Goal: Task Accomplishment & Management: Use online tool/utility

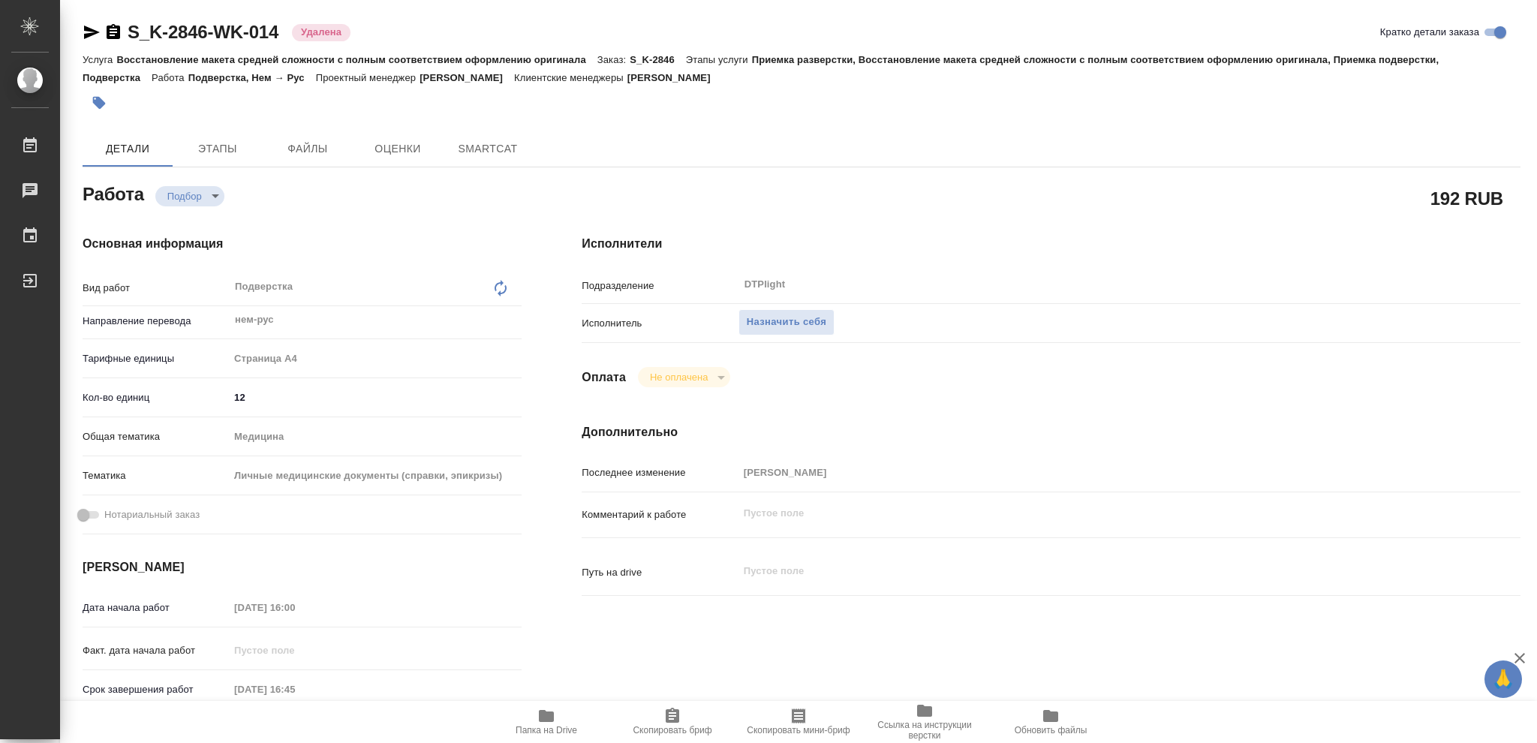
type textarea "x"
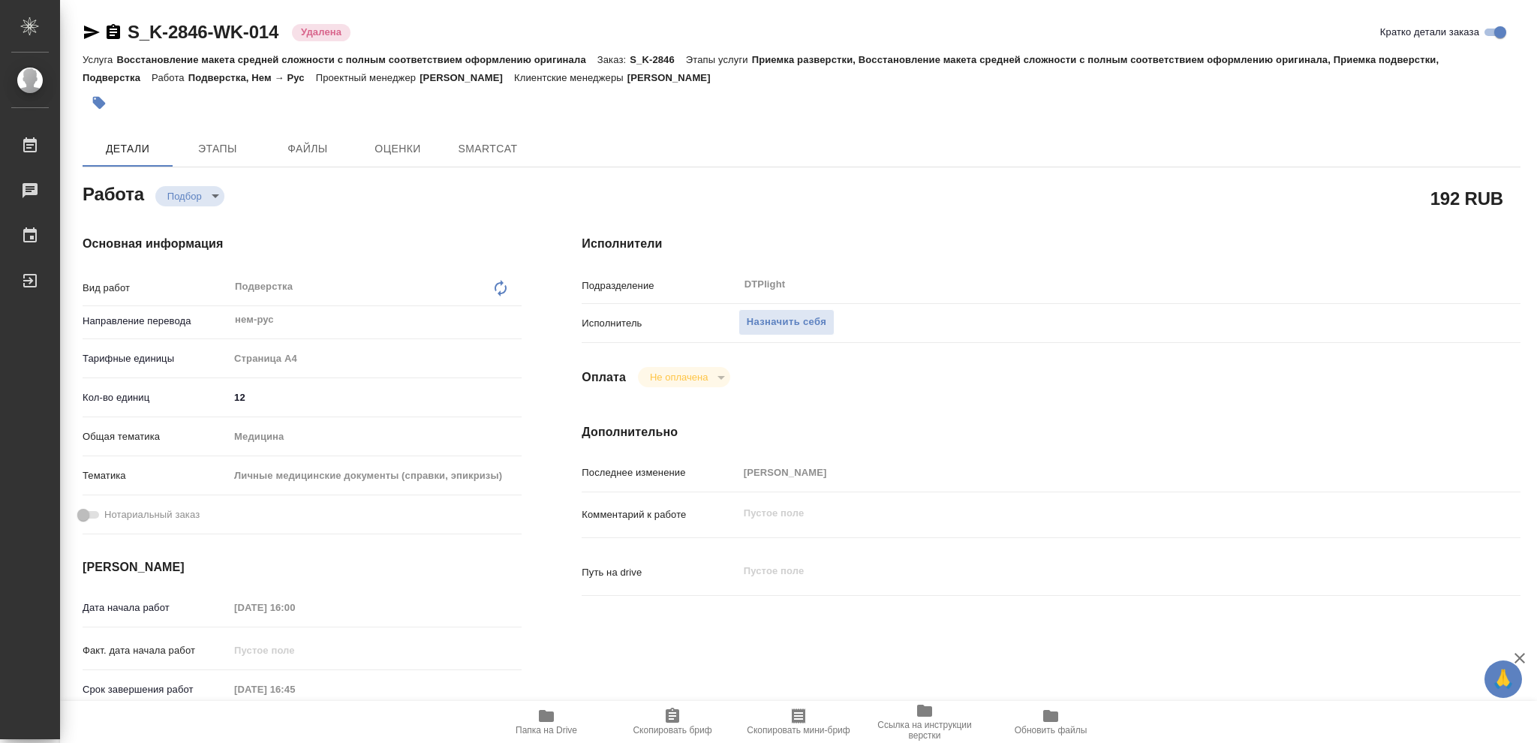
type textarea "x"
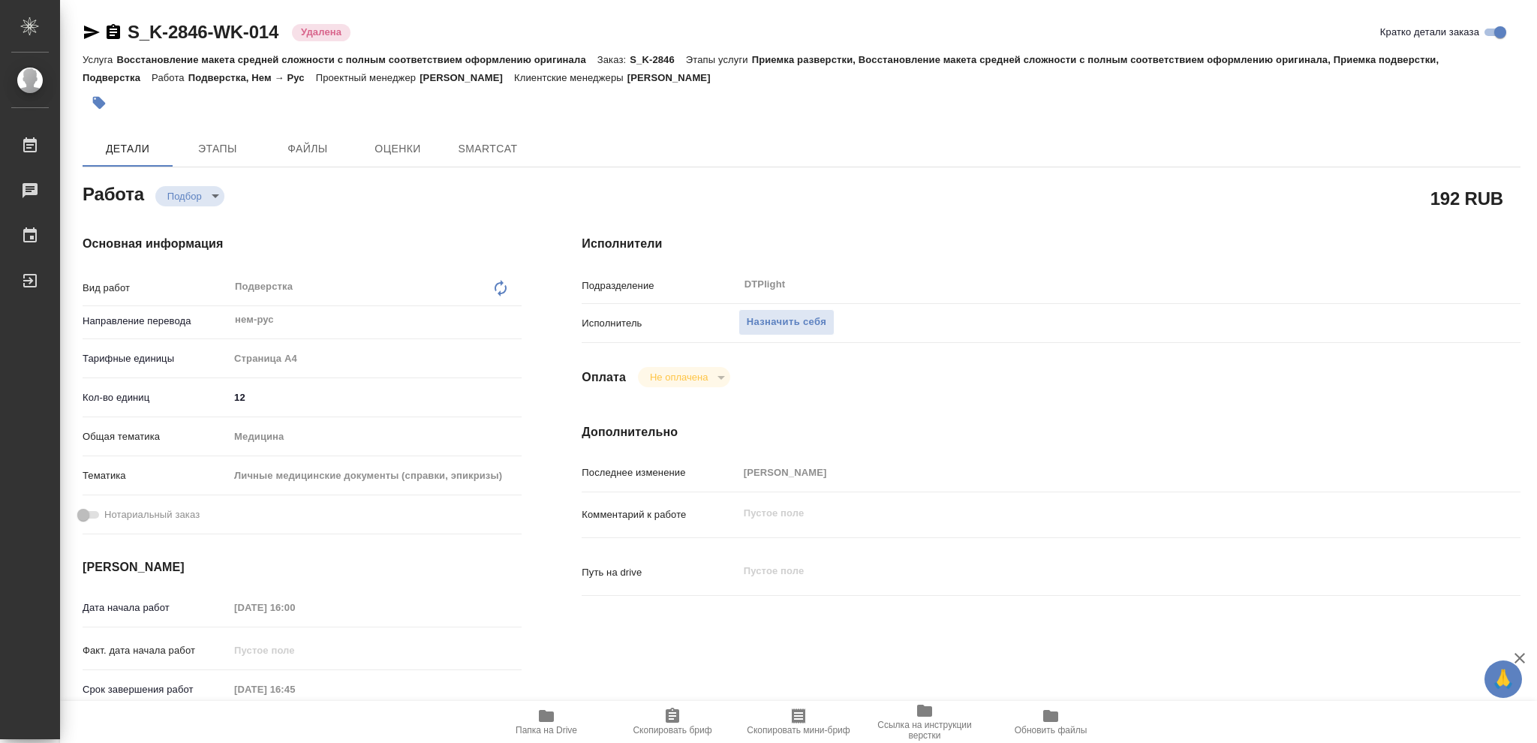
type textarea "x"
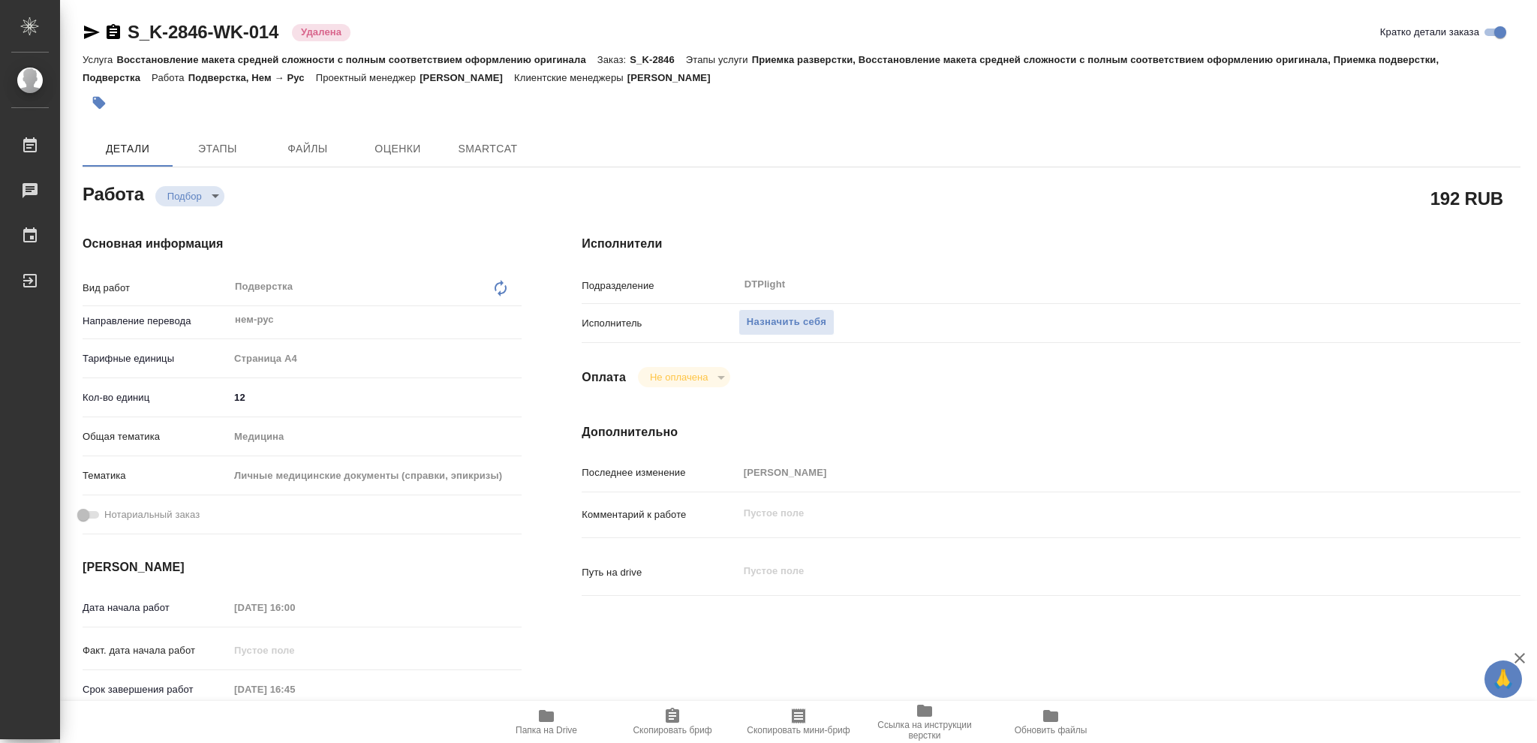
type textarea "x"
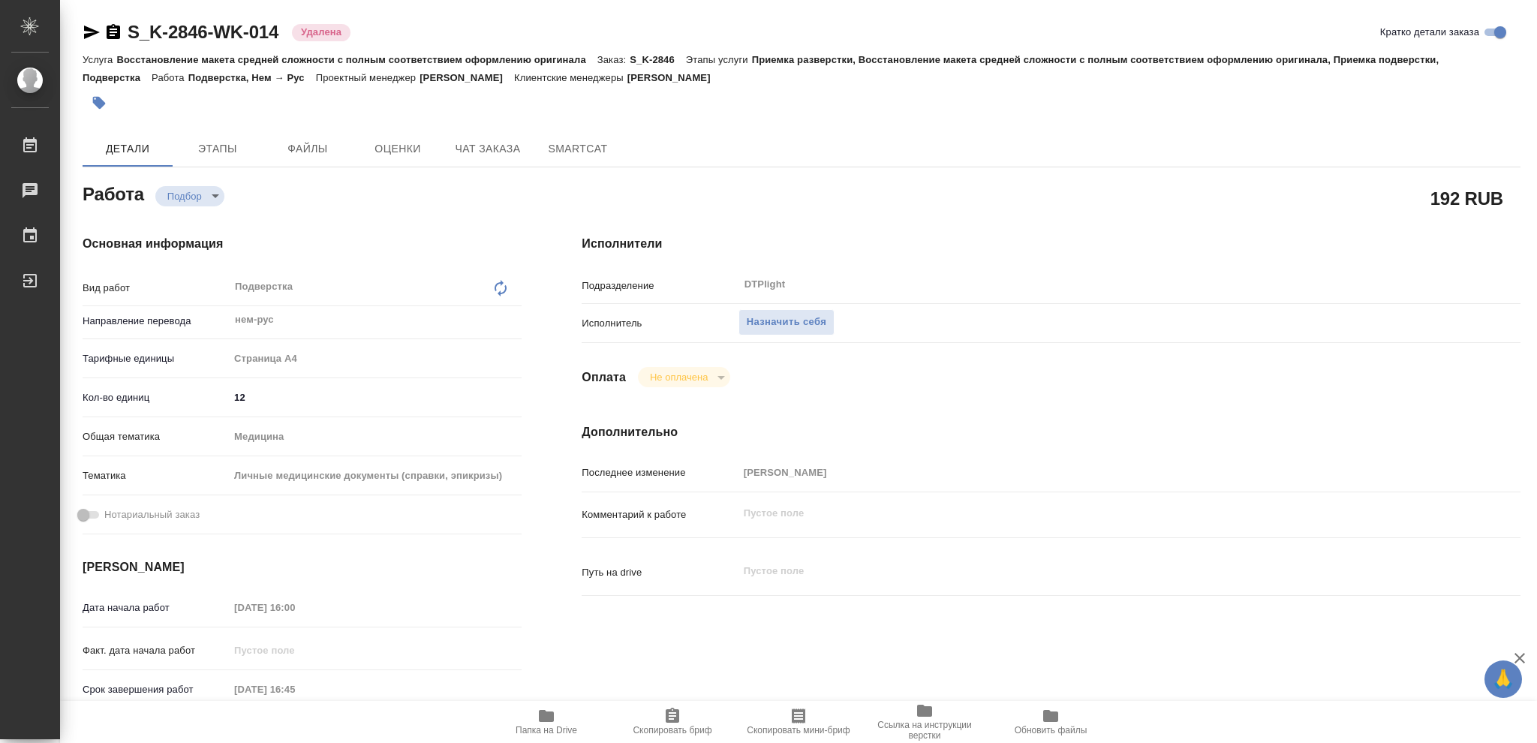
type textarea "x"
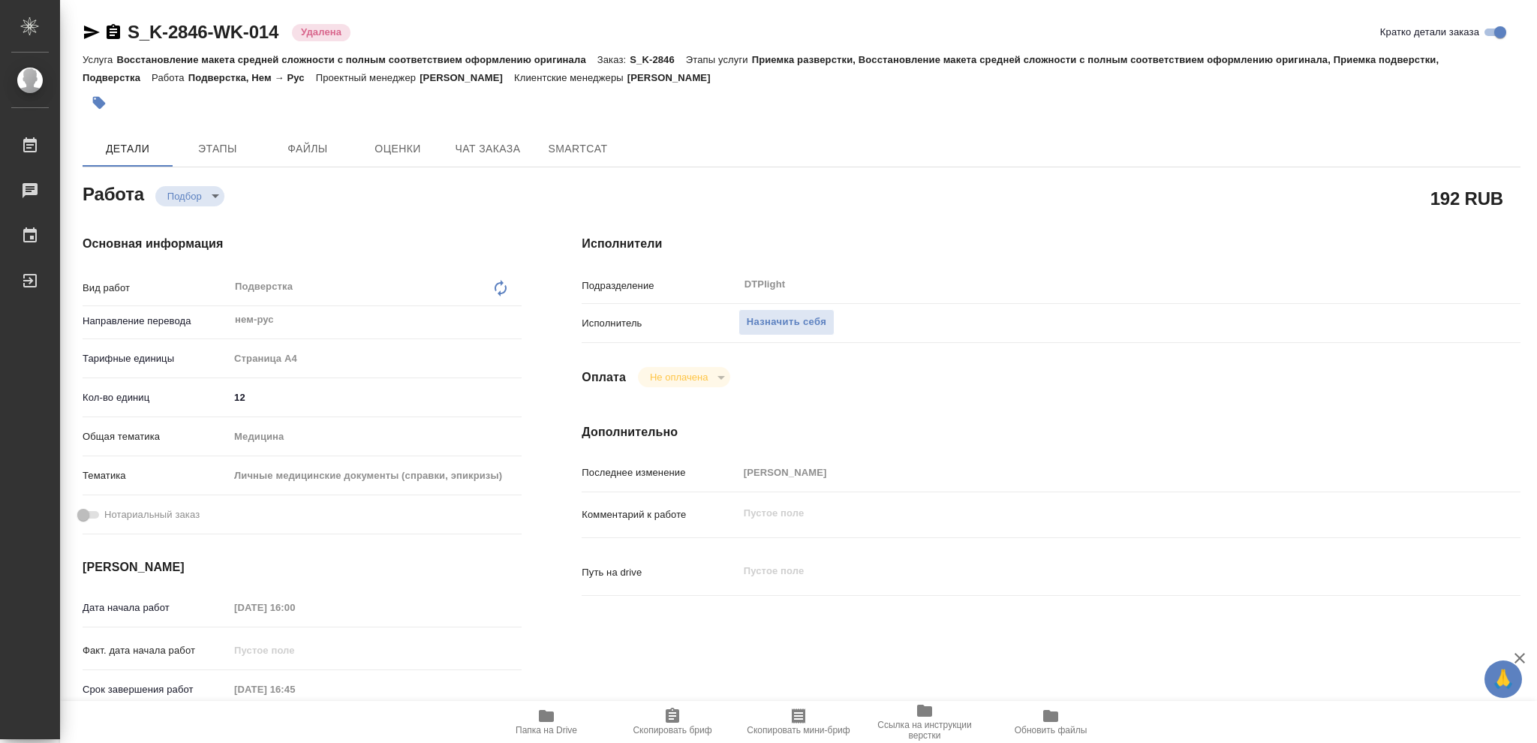
type textarea "x"
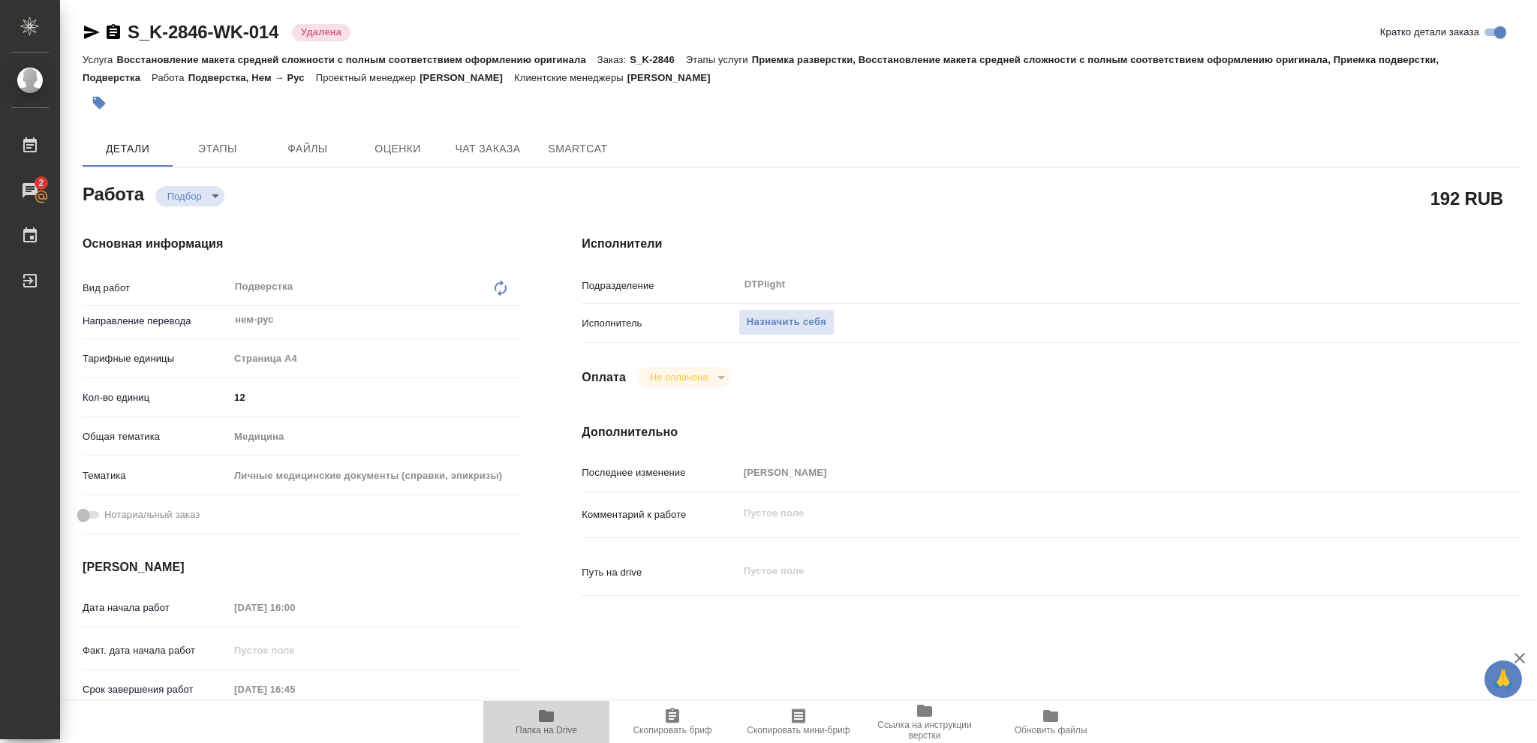
click at [541, 714] on icon "button" at bounding box center [546, 716] width 15 height 12
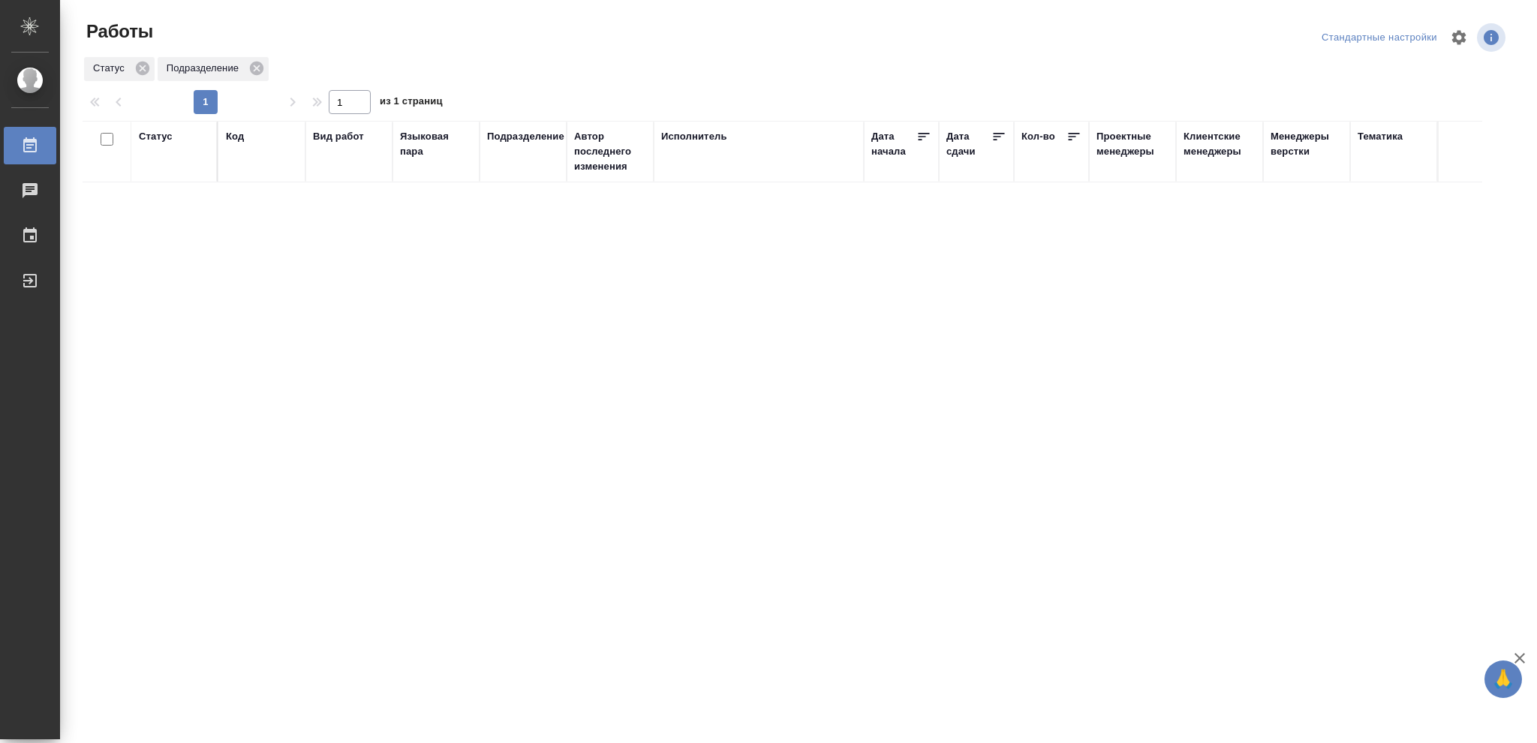
click at [165, 135] on div "Статус" at bounding box center [156, 136] width 34 height 15
click at [165, 177] on icon at bounding box center [166, 175] width 11 height 11
drag, startPoint x: 512, startPoint y: 176, endPoint x: 579, endPoint y: 213, distance: 77.3
click at [515, 176] on icon at bounding box center [516, 172] width 11 height 11
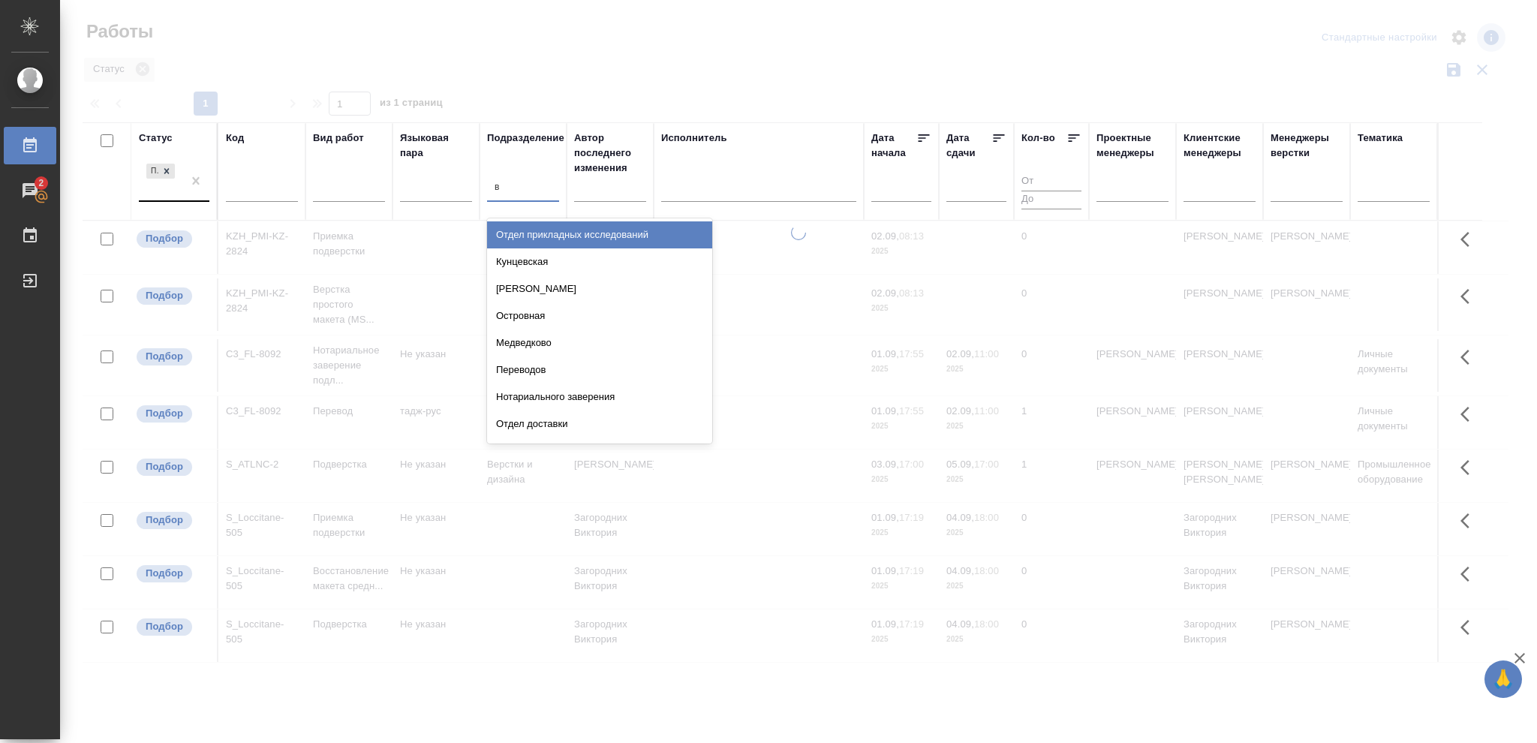
type input "ве"
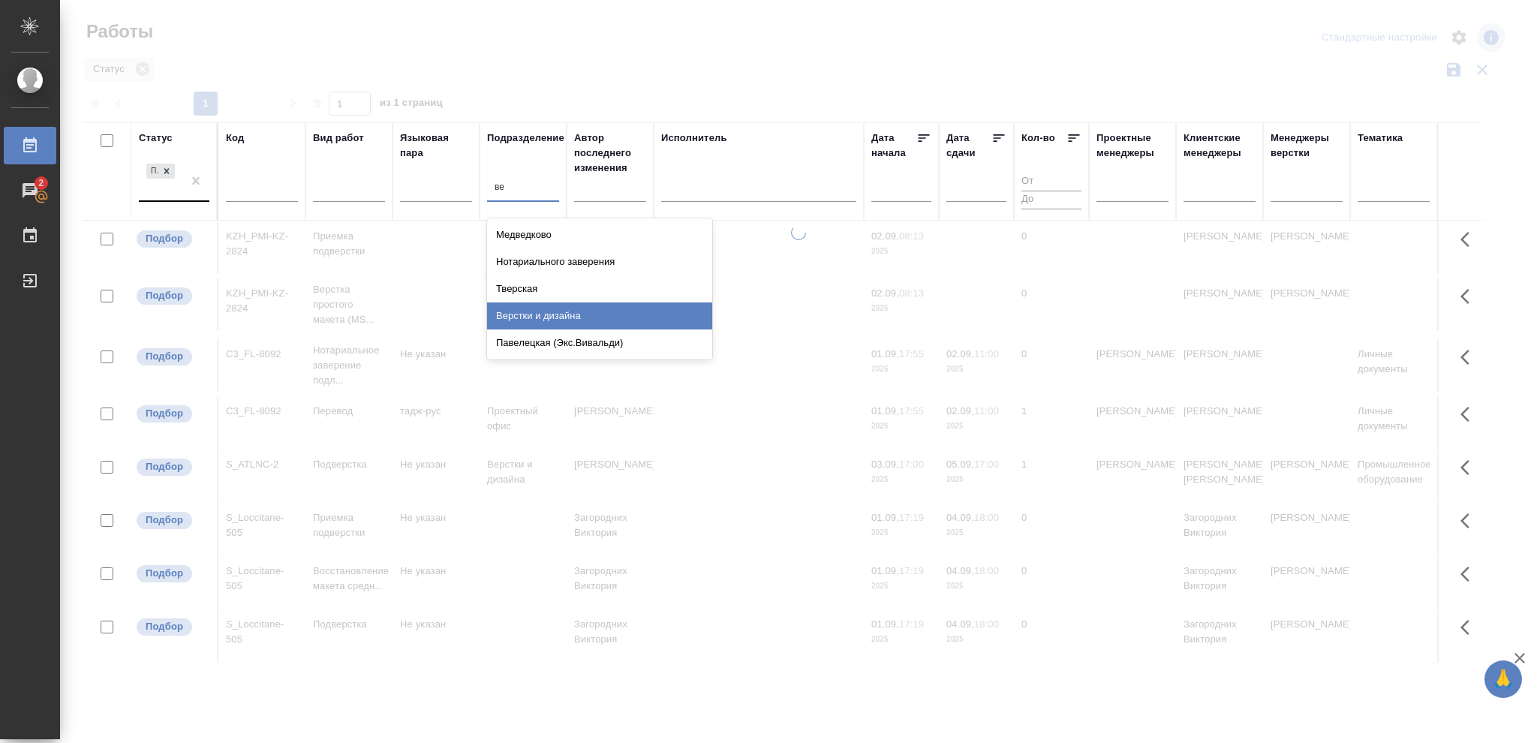
click at [535, 317] on div "Верстки и дизайна" at bounding box center [599, 315] width 225 height 27
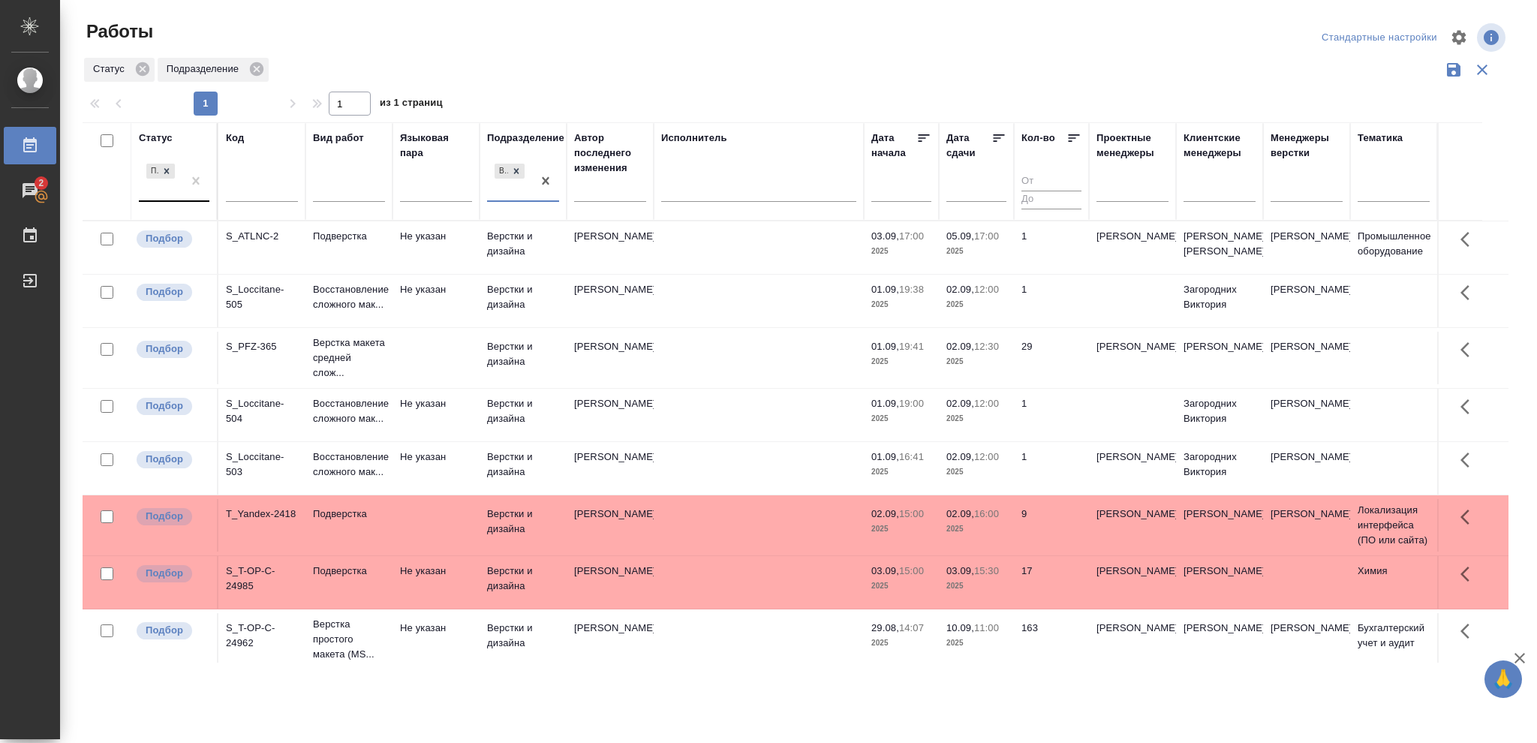
click at [976, 369] on p "2025" at bounding box center [976, 361] width 60 height 15
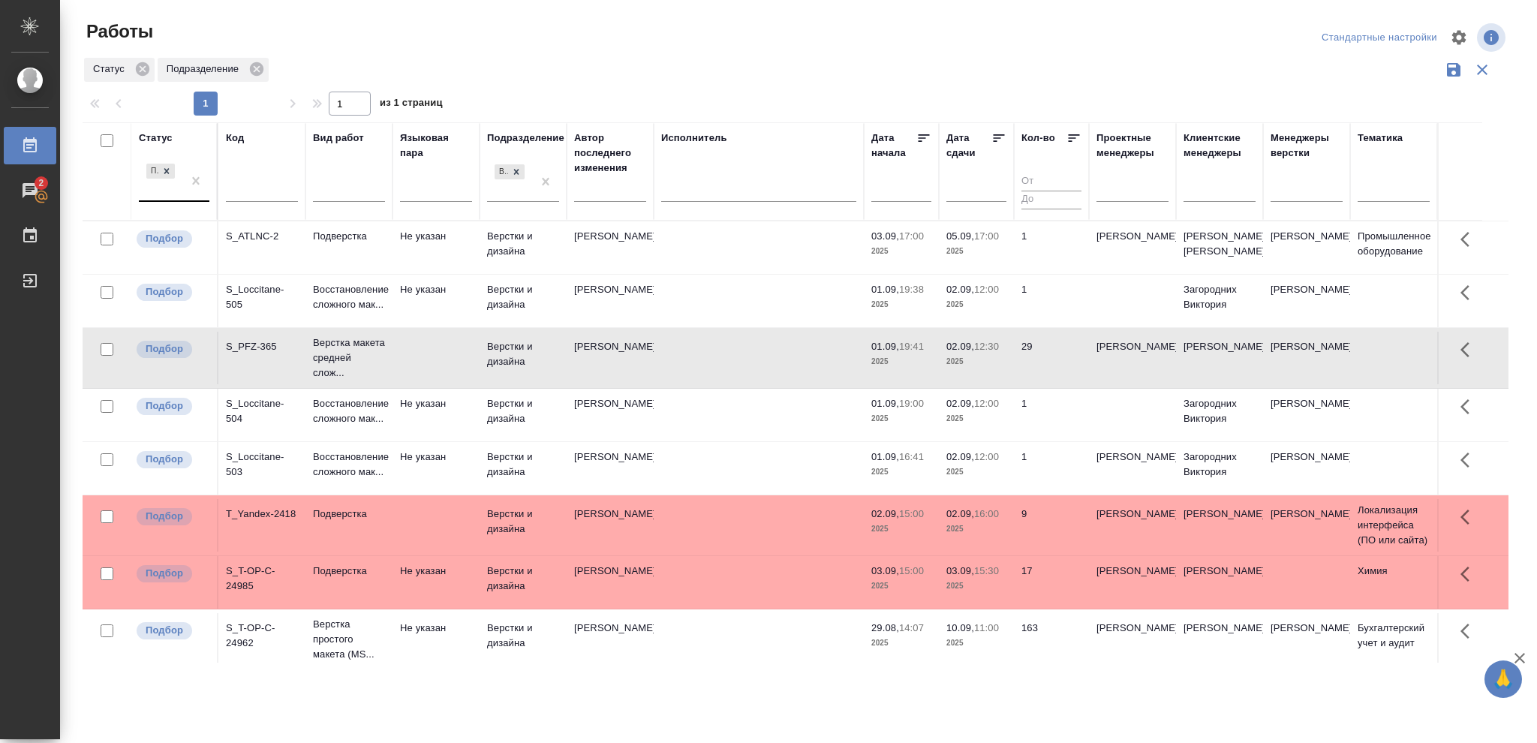
click at [976, 369] on p "2025" at bounding box center [976, 361] width 60 height 15
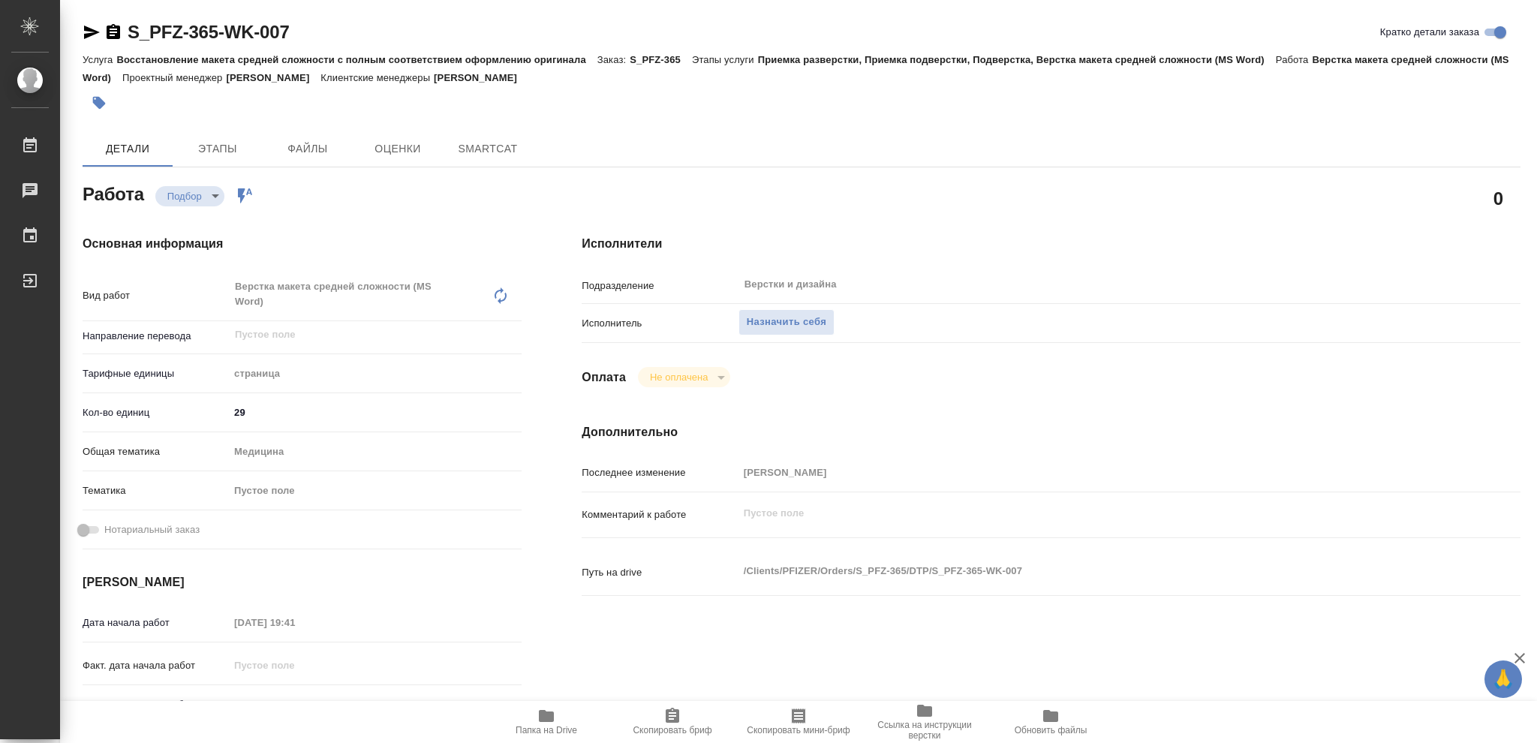
type textarea "x"
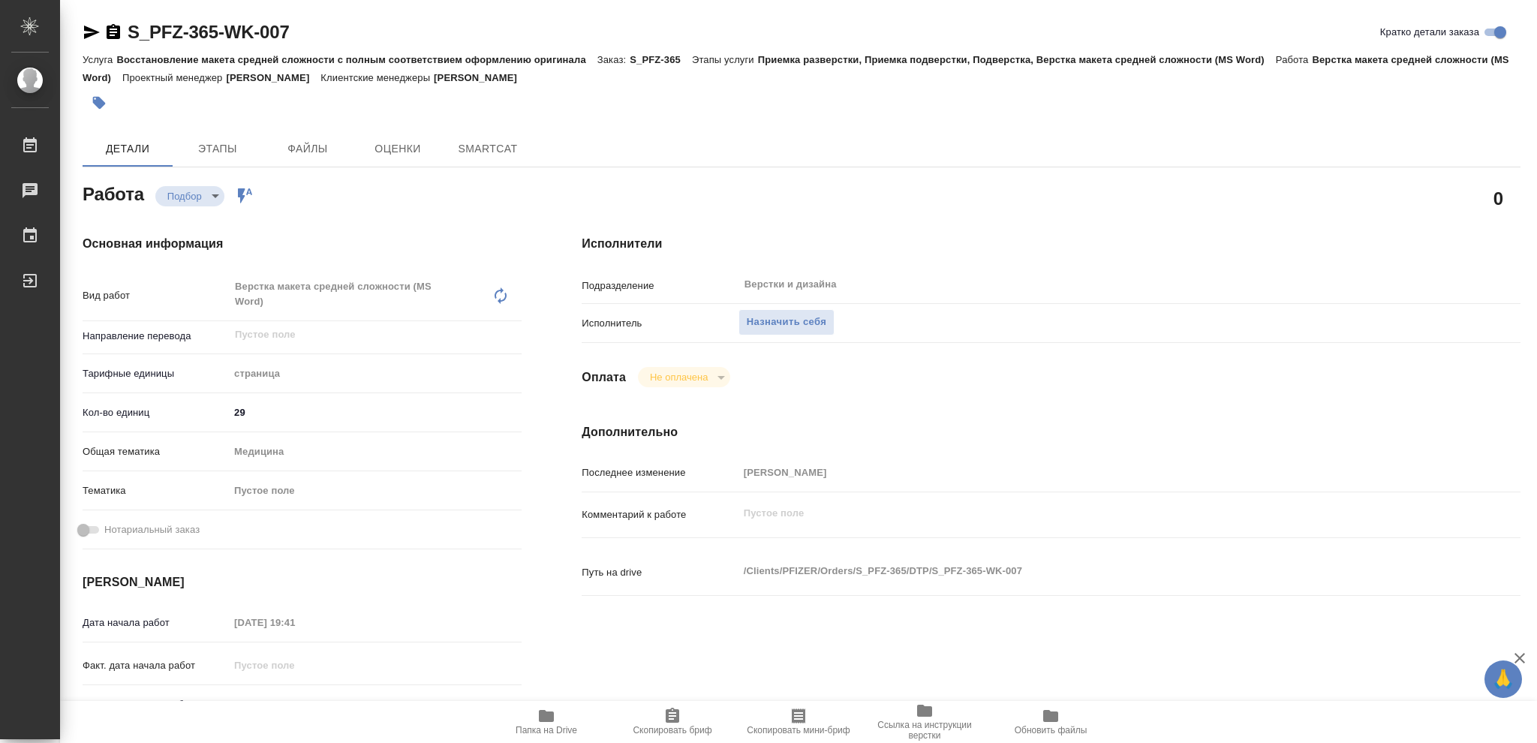
type textarea "x"
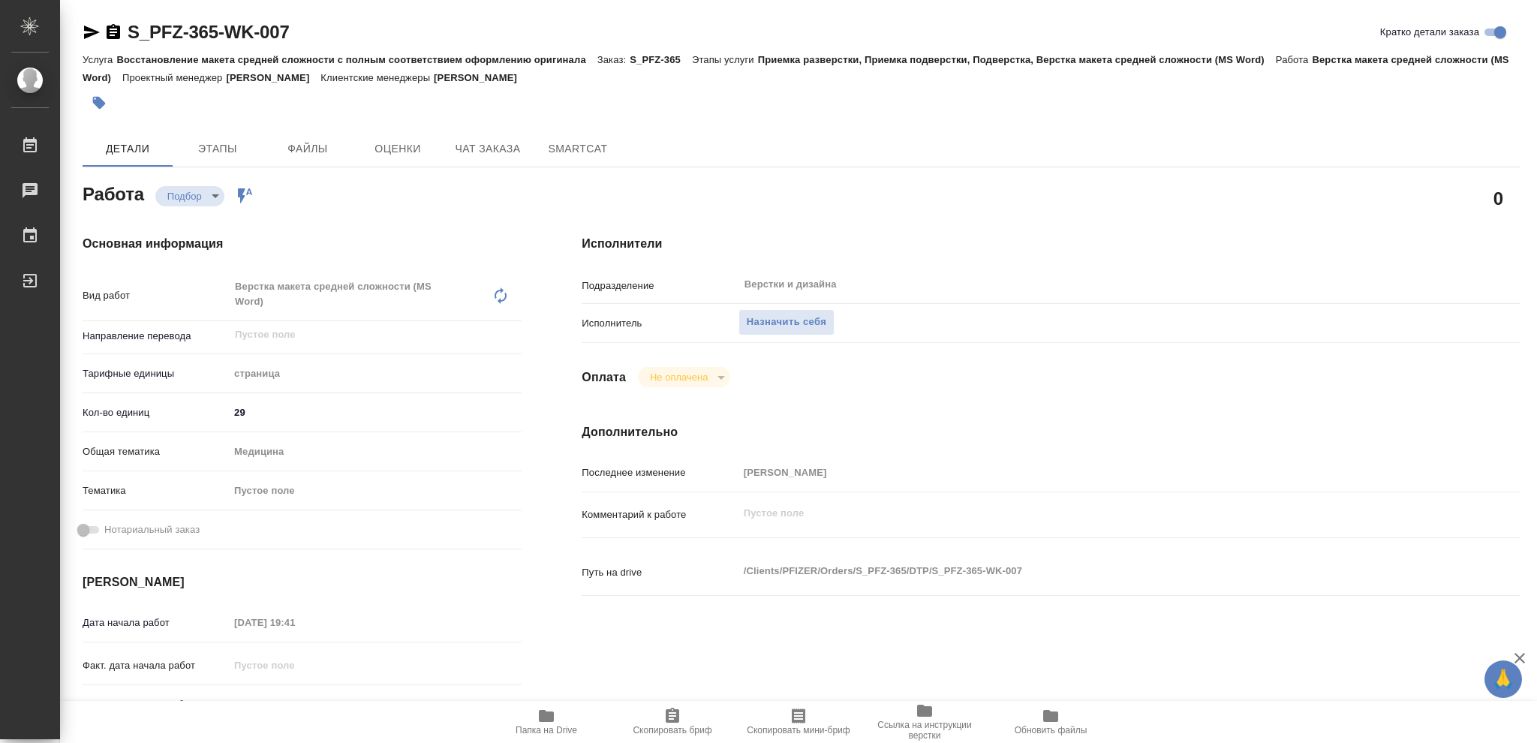
type textarea "x"
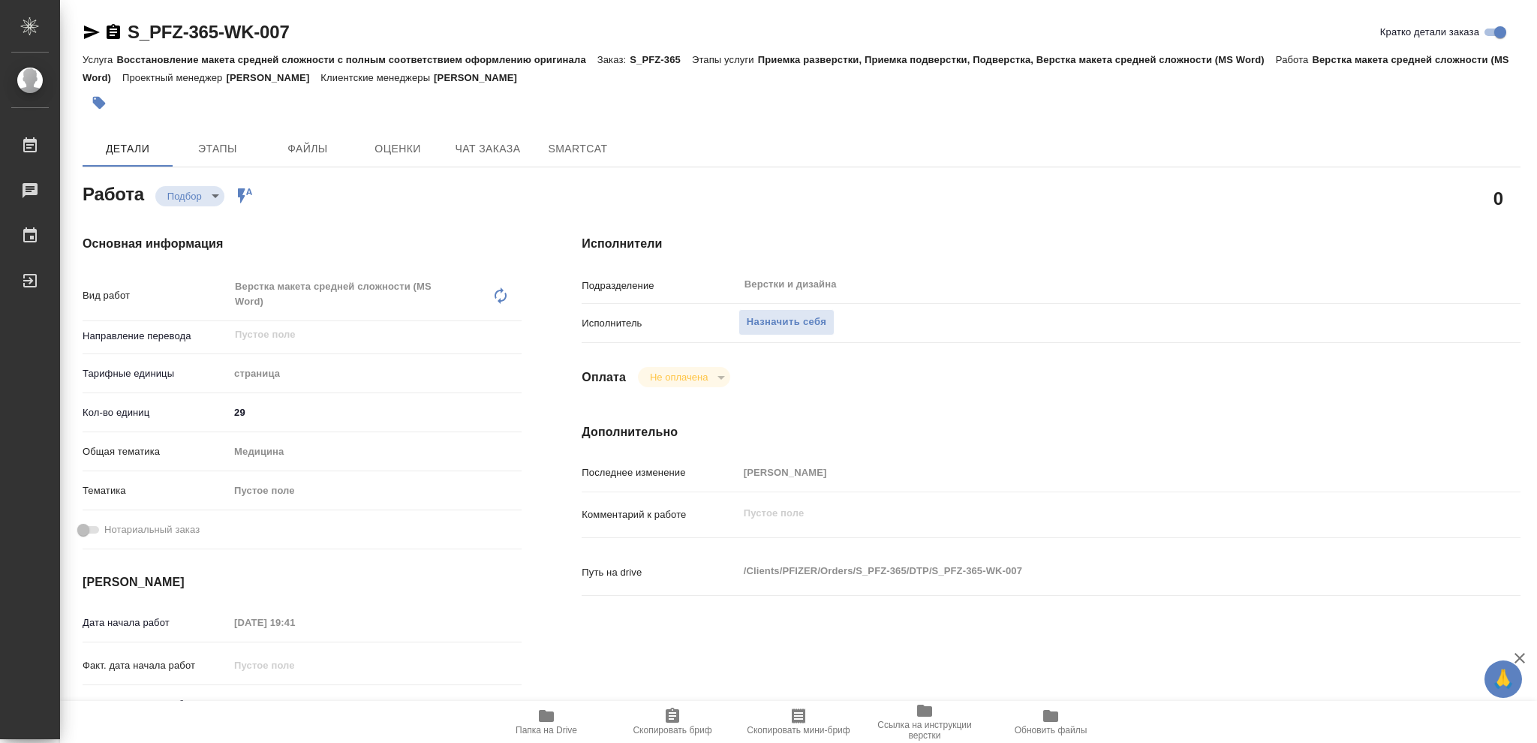
type textarea "x"
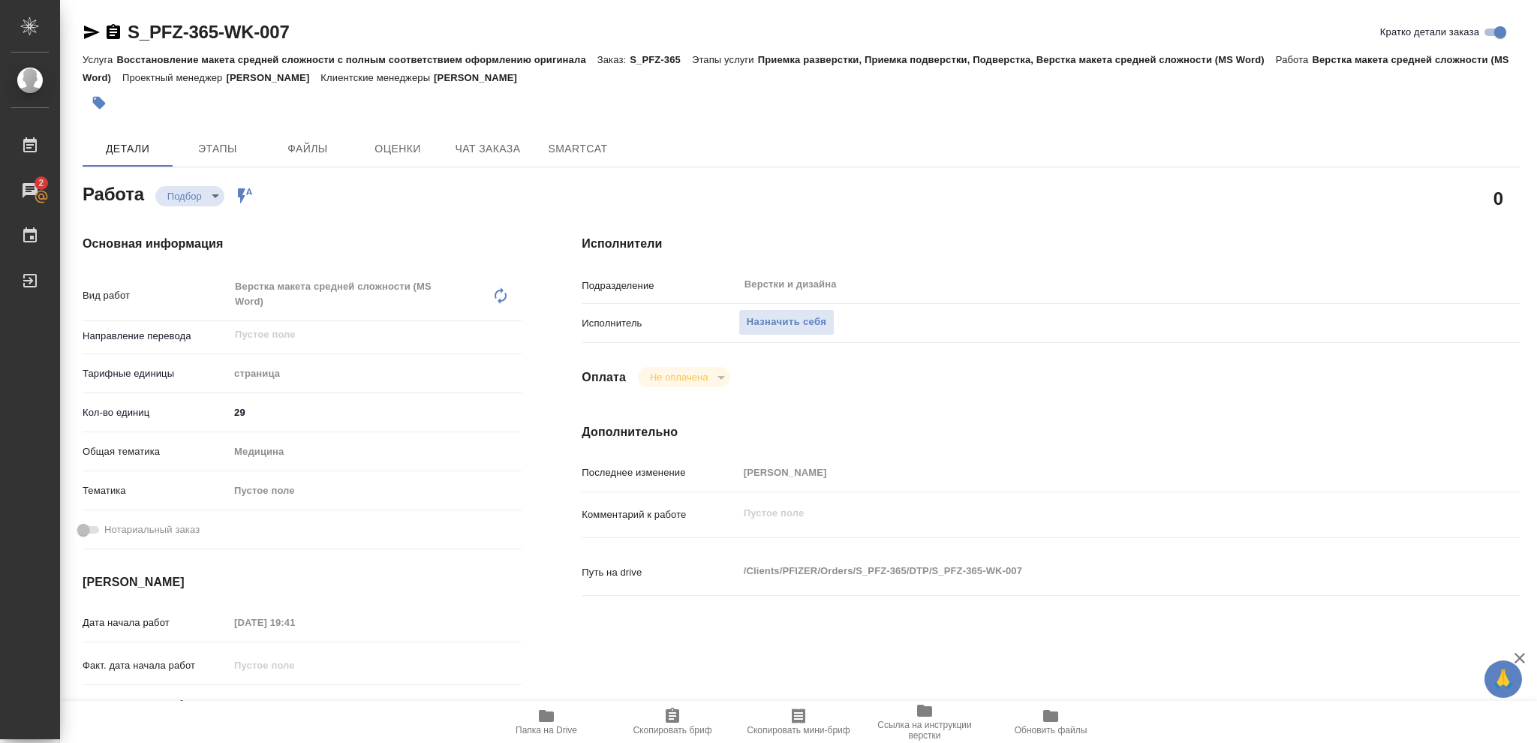
click at [544, 714] on icon "button" at bounding box center [546, 716] width 15 height 12
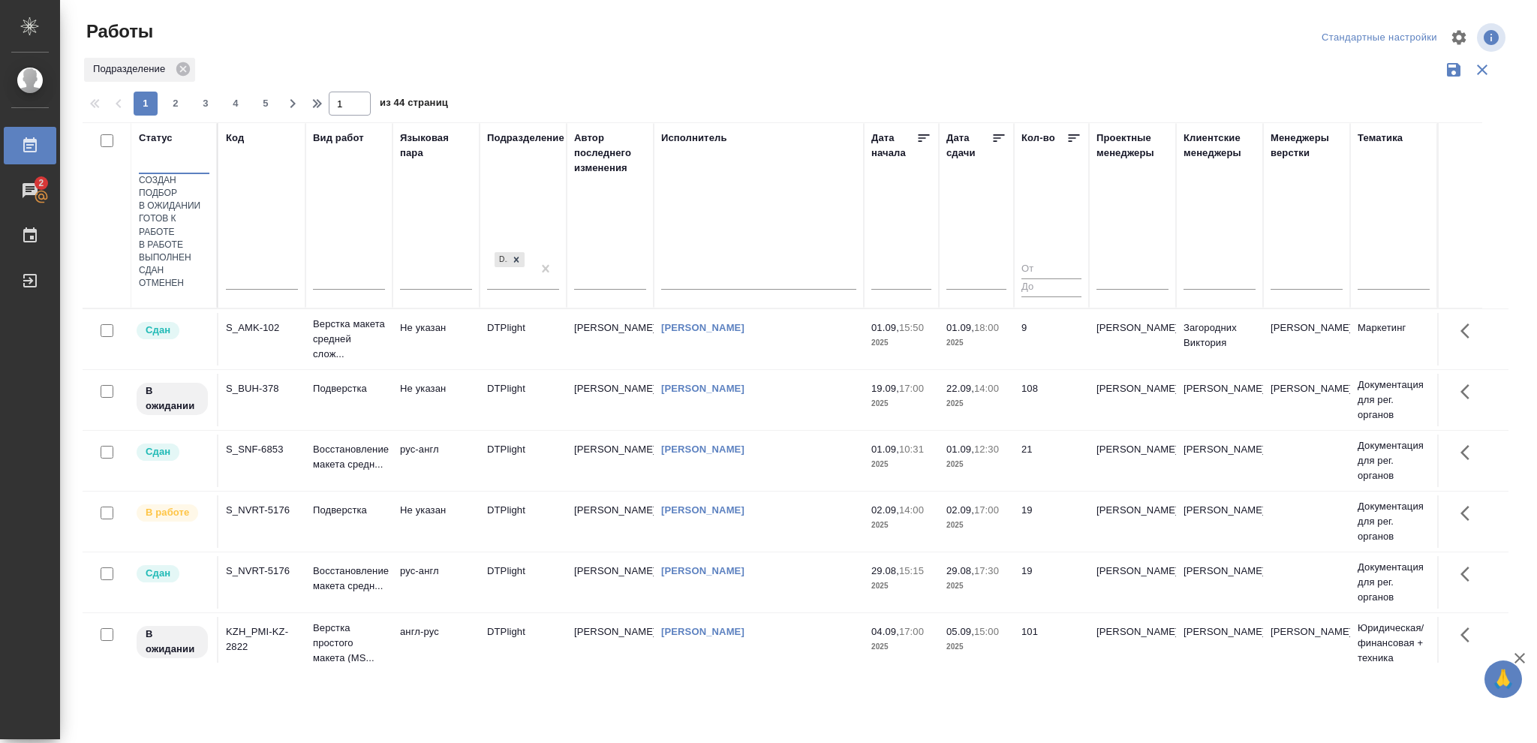
click at [162, 170] on div at bounding box center [174, 159] width 71 height 22
click at [209, 251] on div "В работе" at bounding box center [174, 245] width 71 height 13
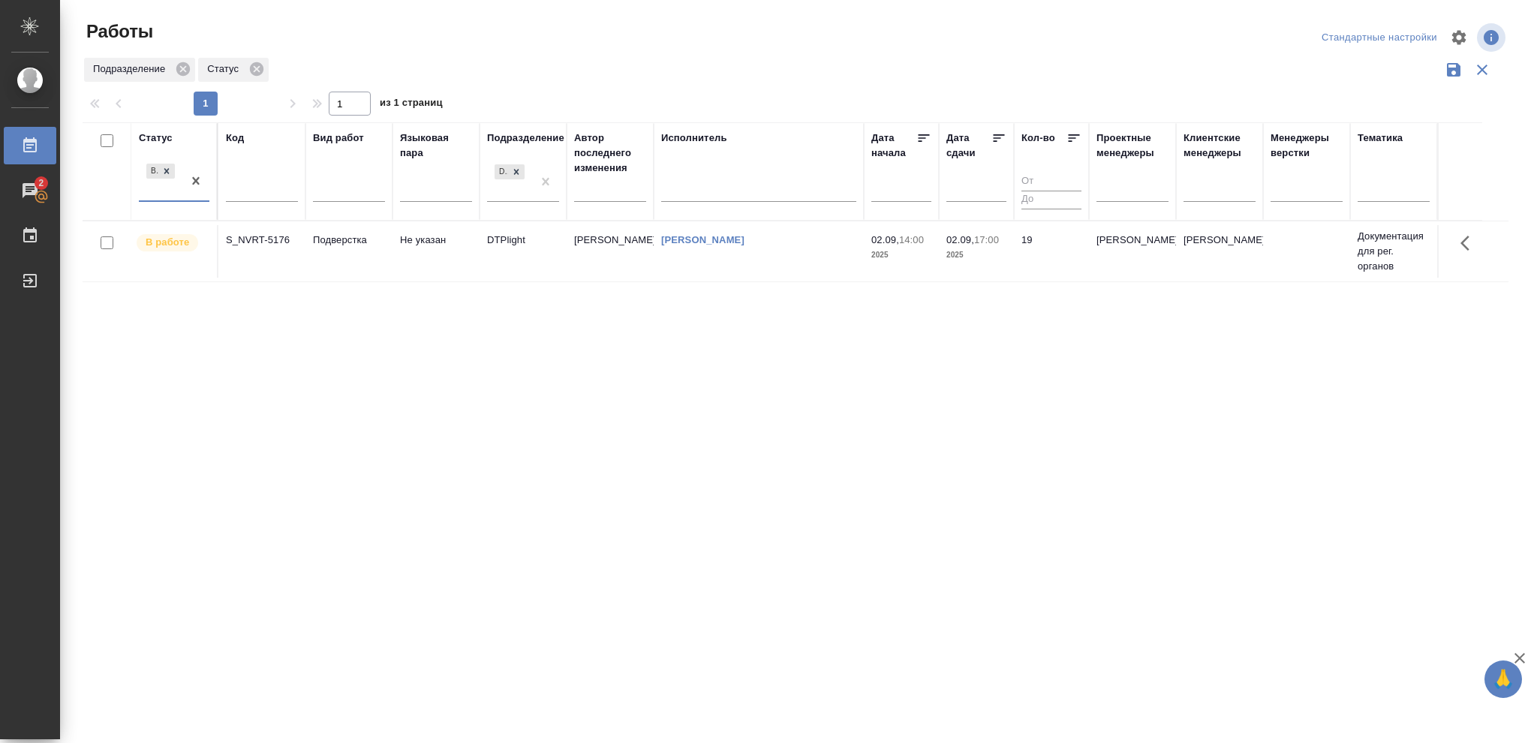
click at [935, 249] on td "02.09, 14:00 2025" at bounding box center [901, 251] width 75 height 53
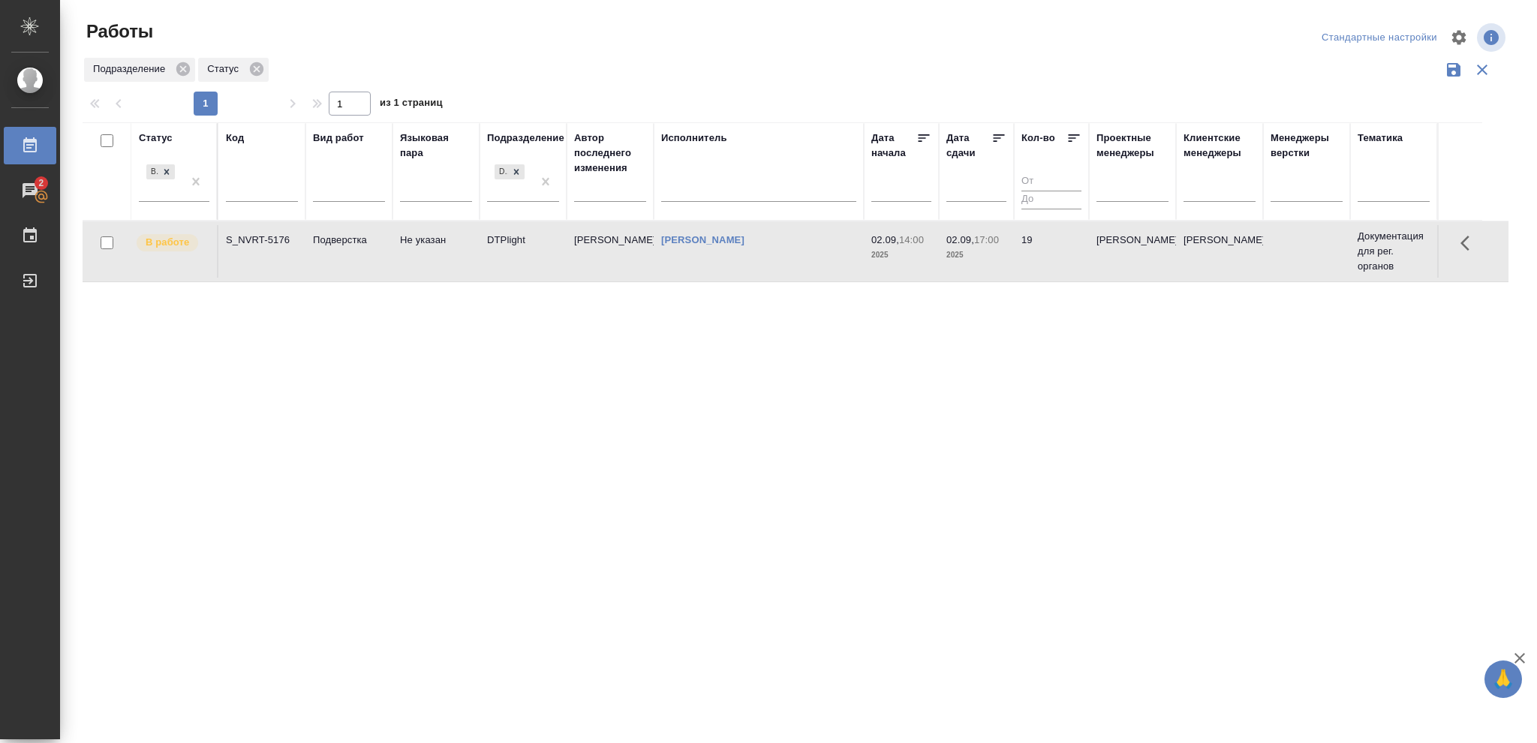
click at [935, 249] on td "02.09, 14:00 2025" at bounding box center [901, 251] width 75 height 53
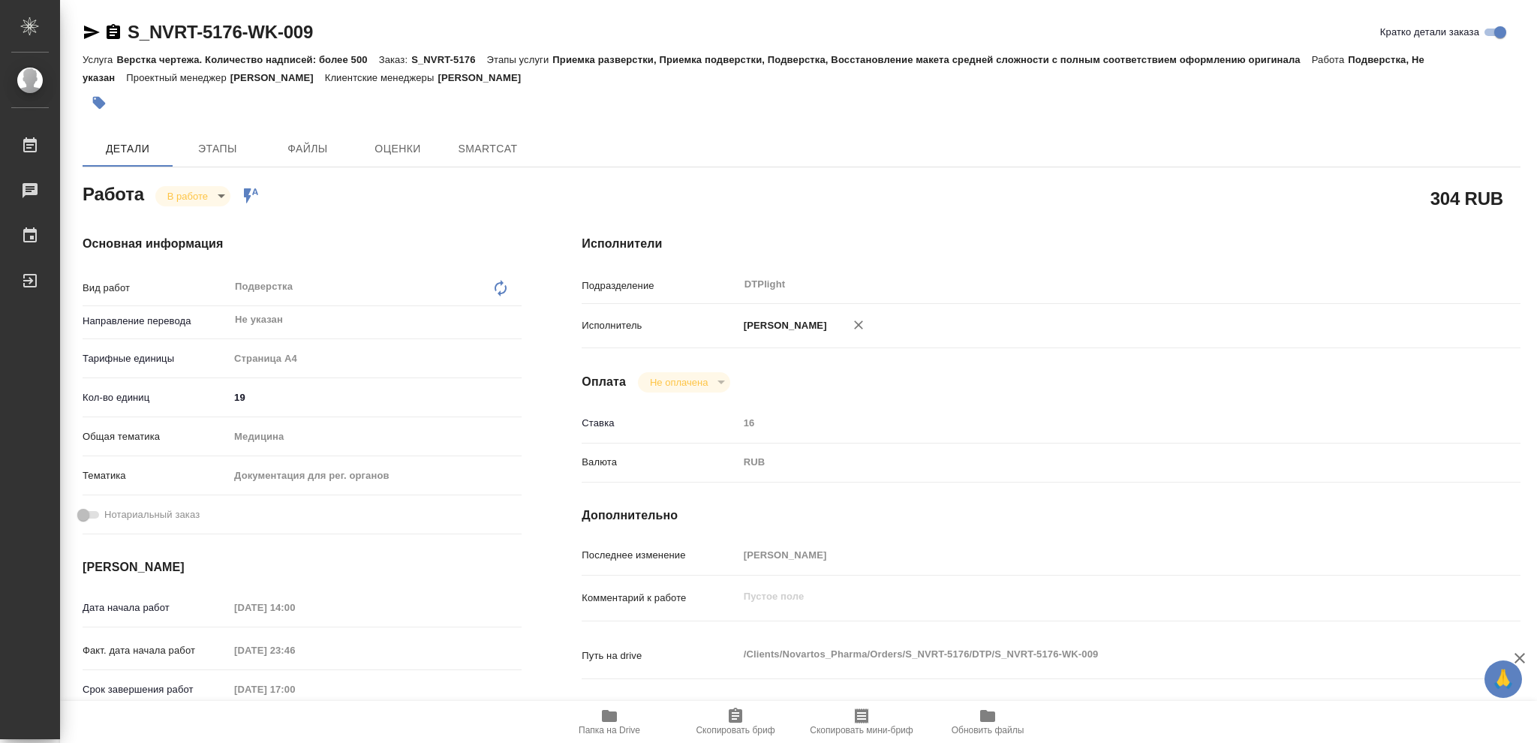
type textarea "x"
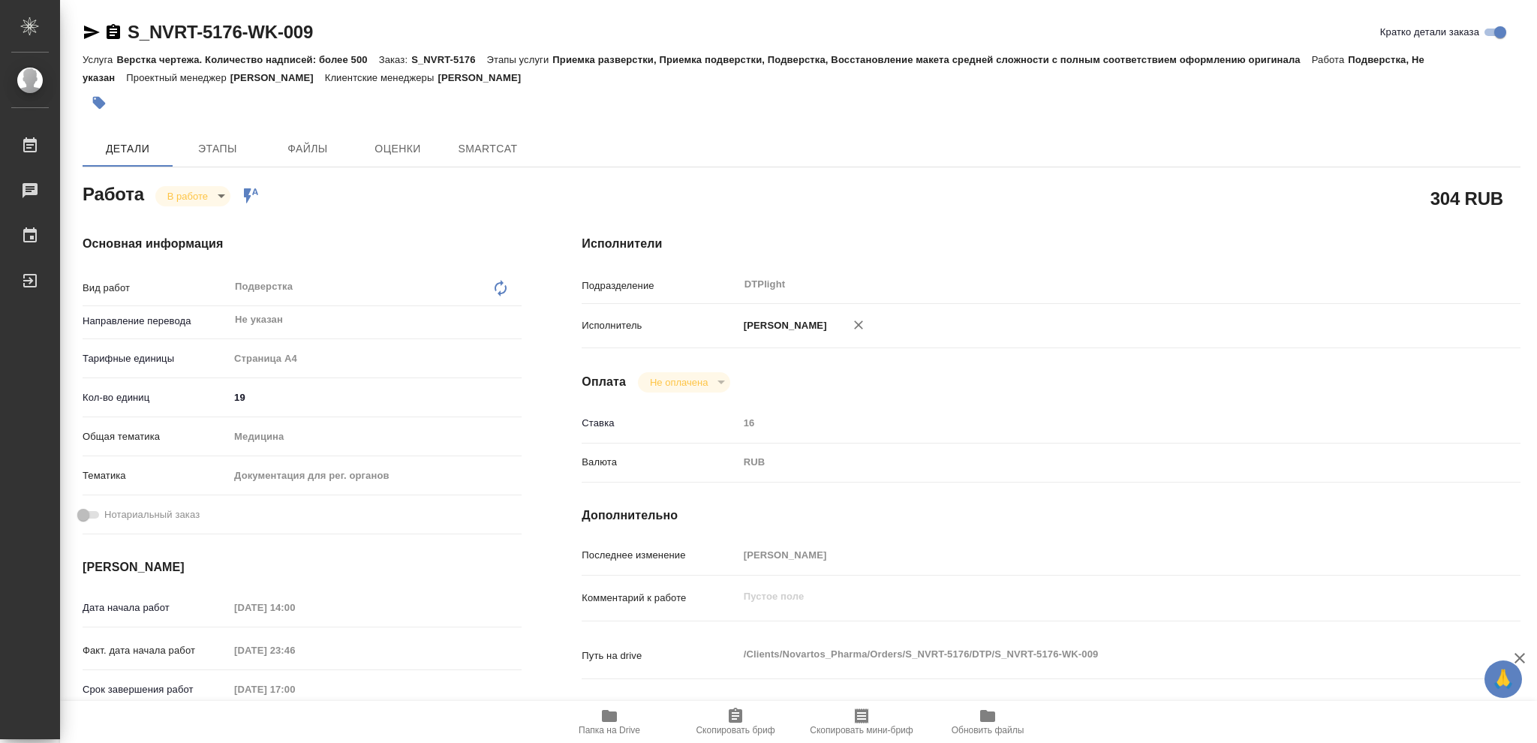
type textarea "x"
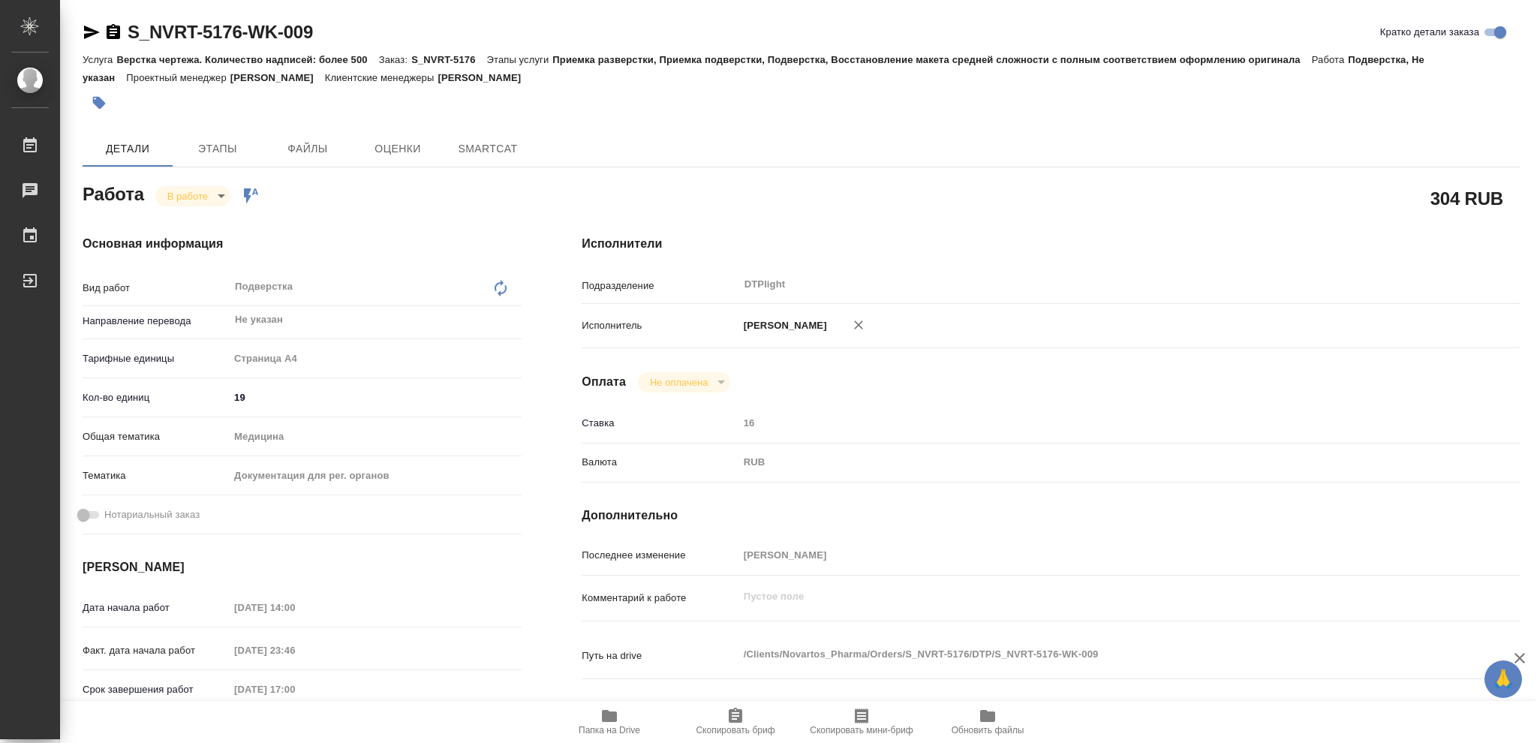
type textarea "x"
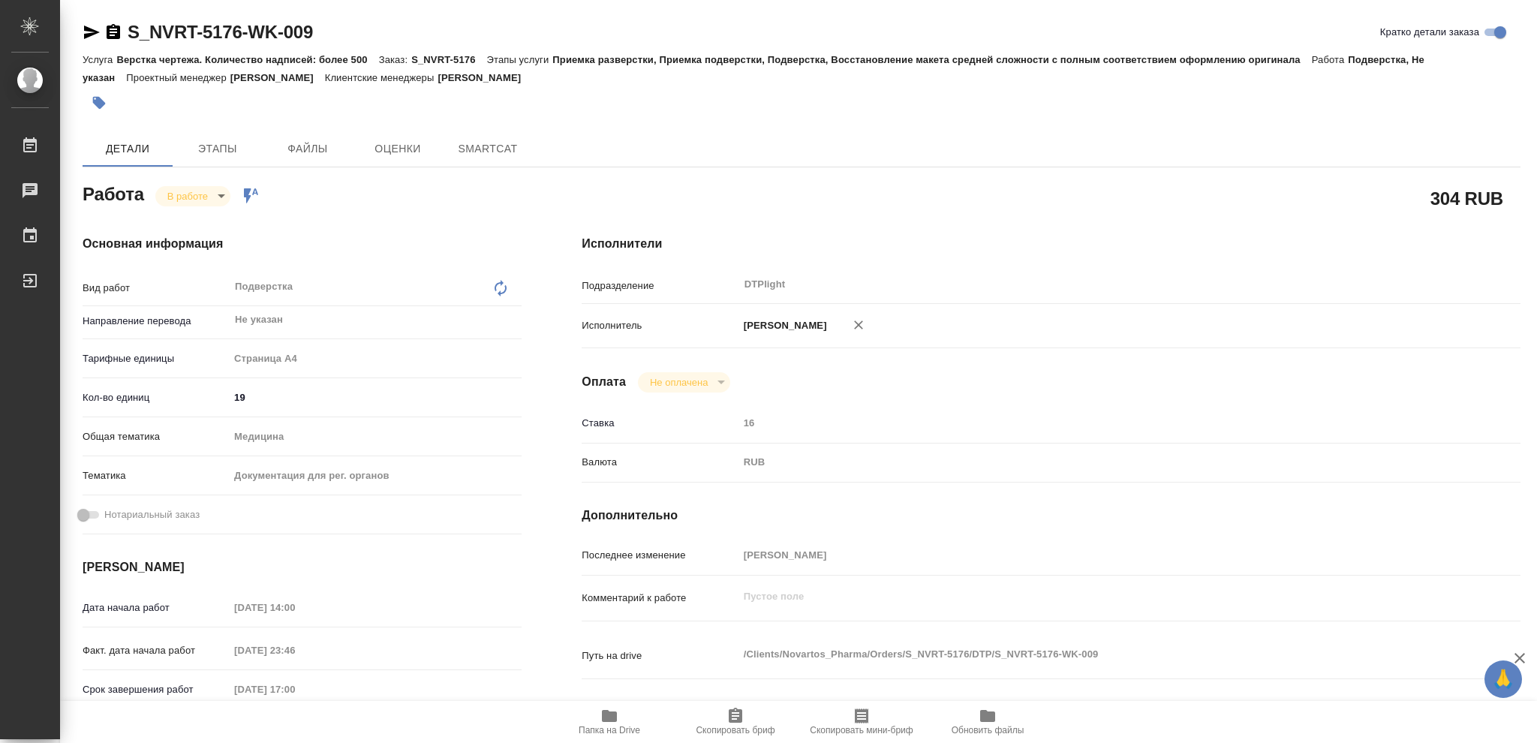
type textarea "x"
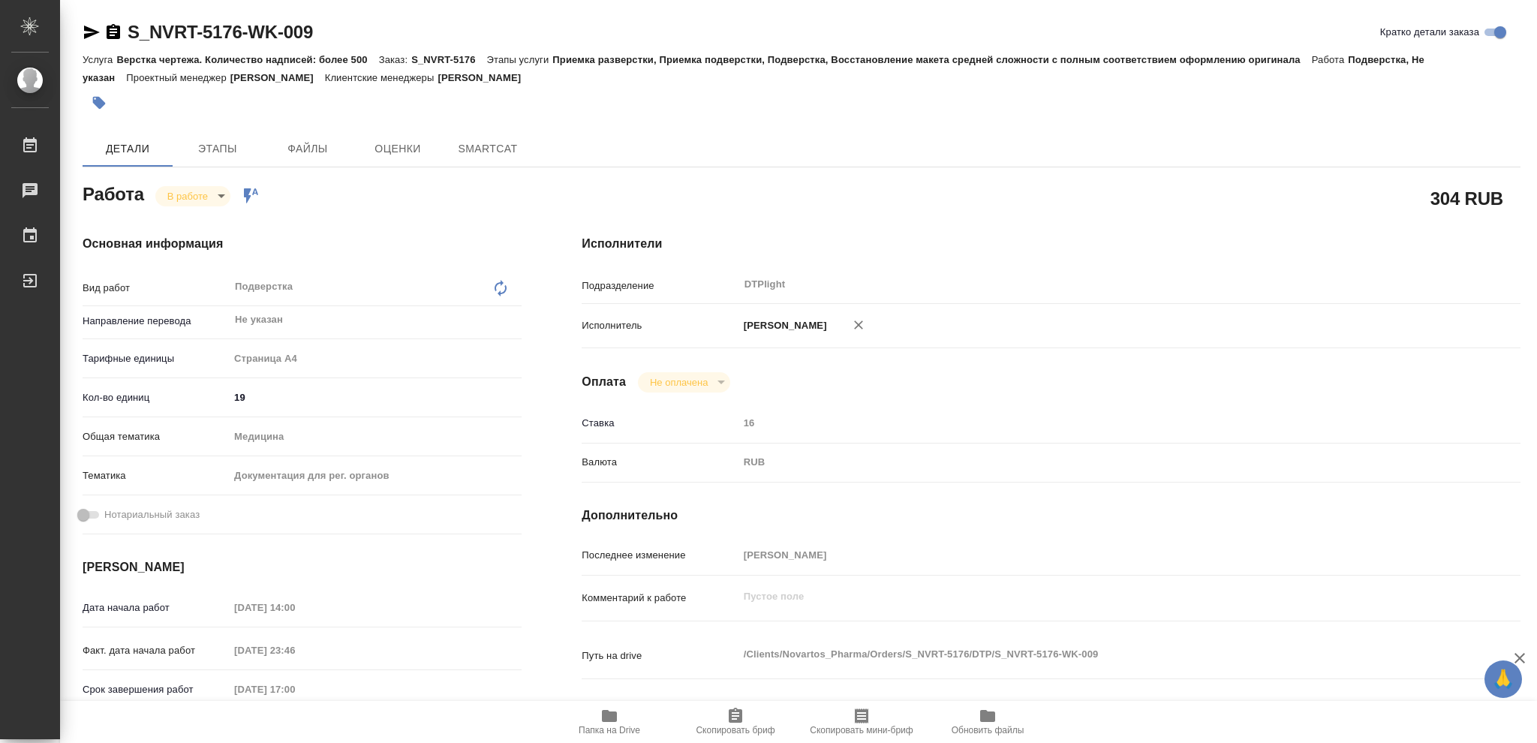
type textarea "x"
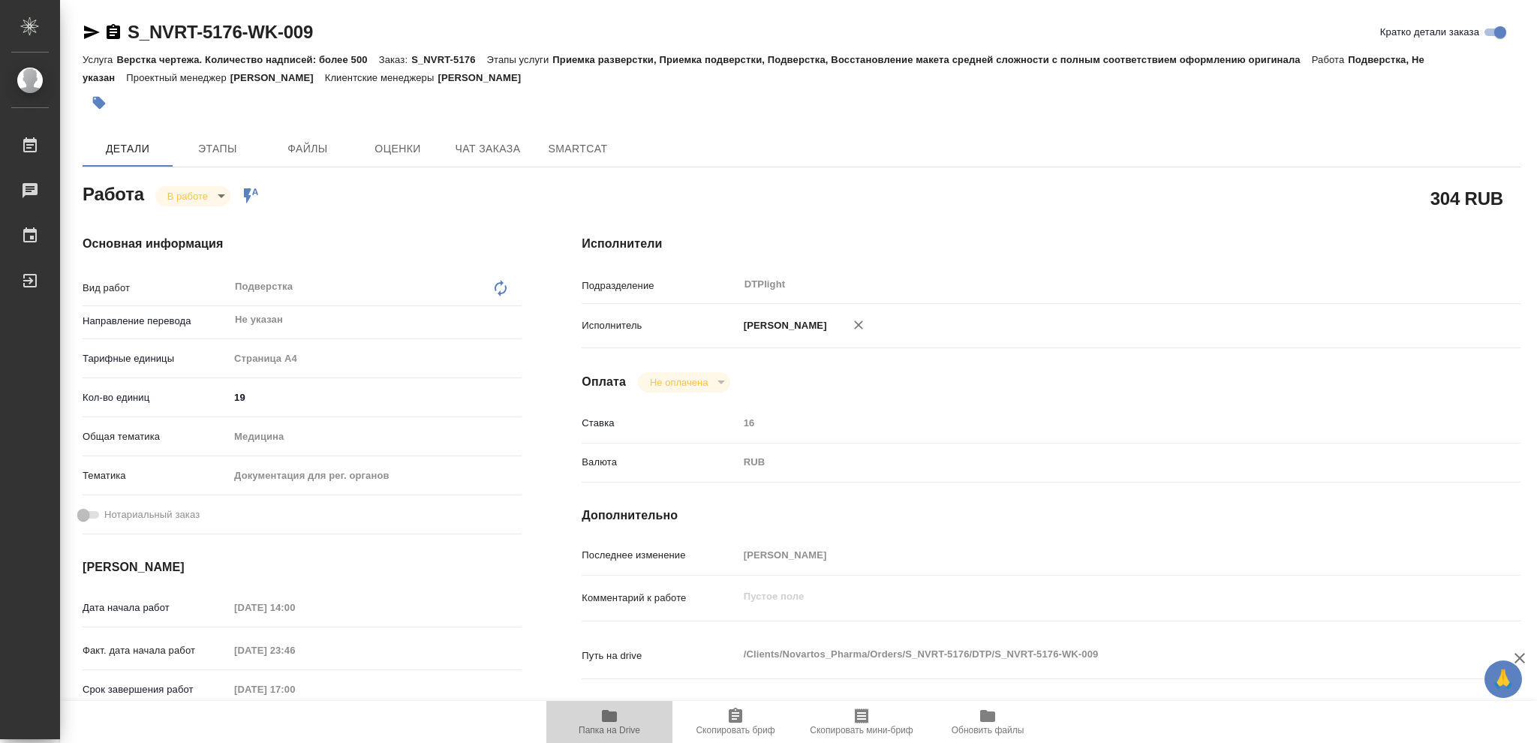
click at [599, 725] on span "Папка на Drive" at bounding box center [609, 721] width 108 height 29
type textarea "x"
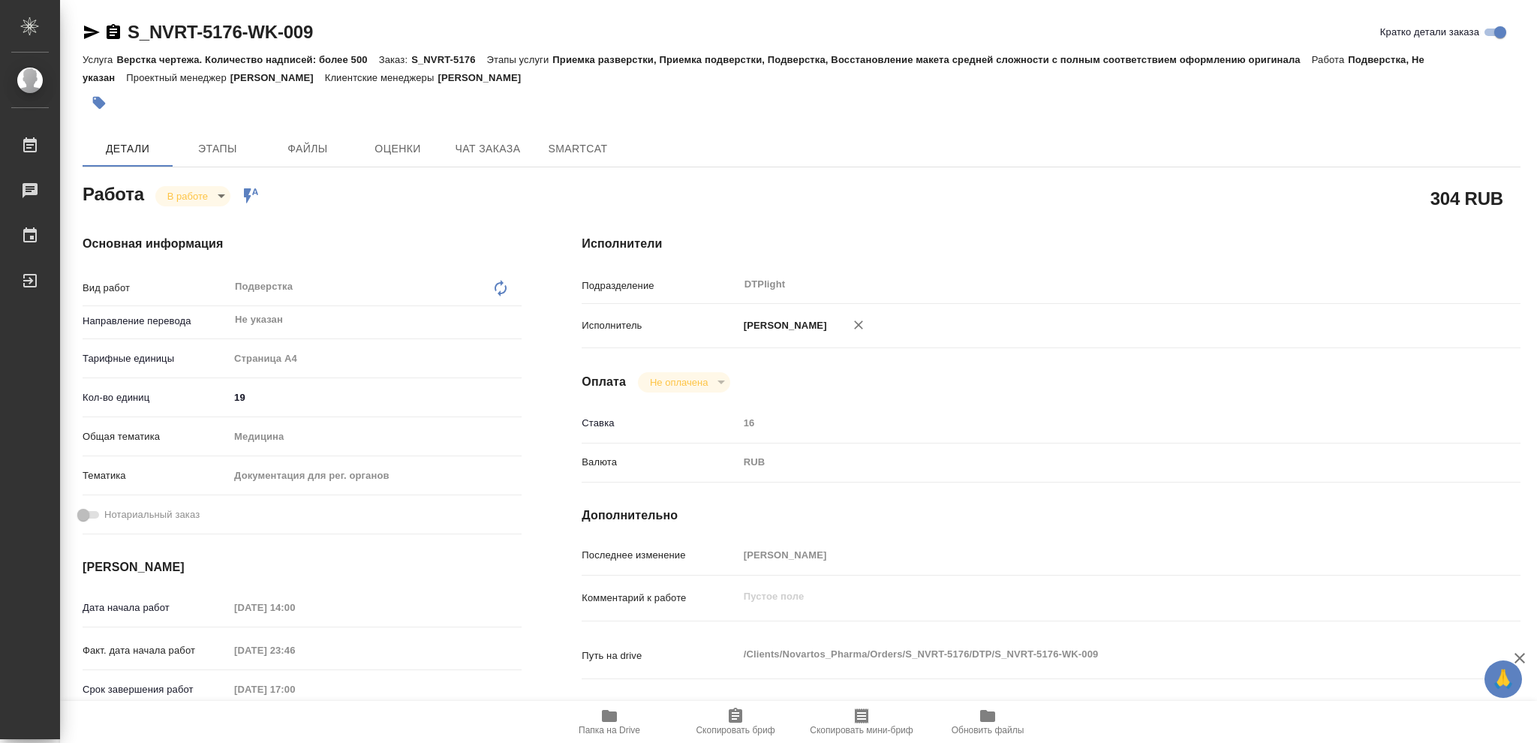
type textarea "x"
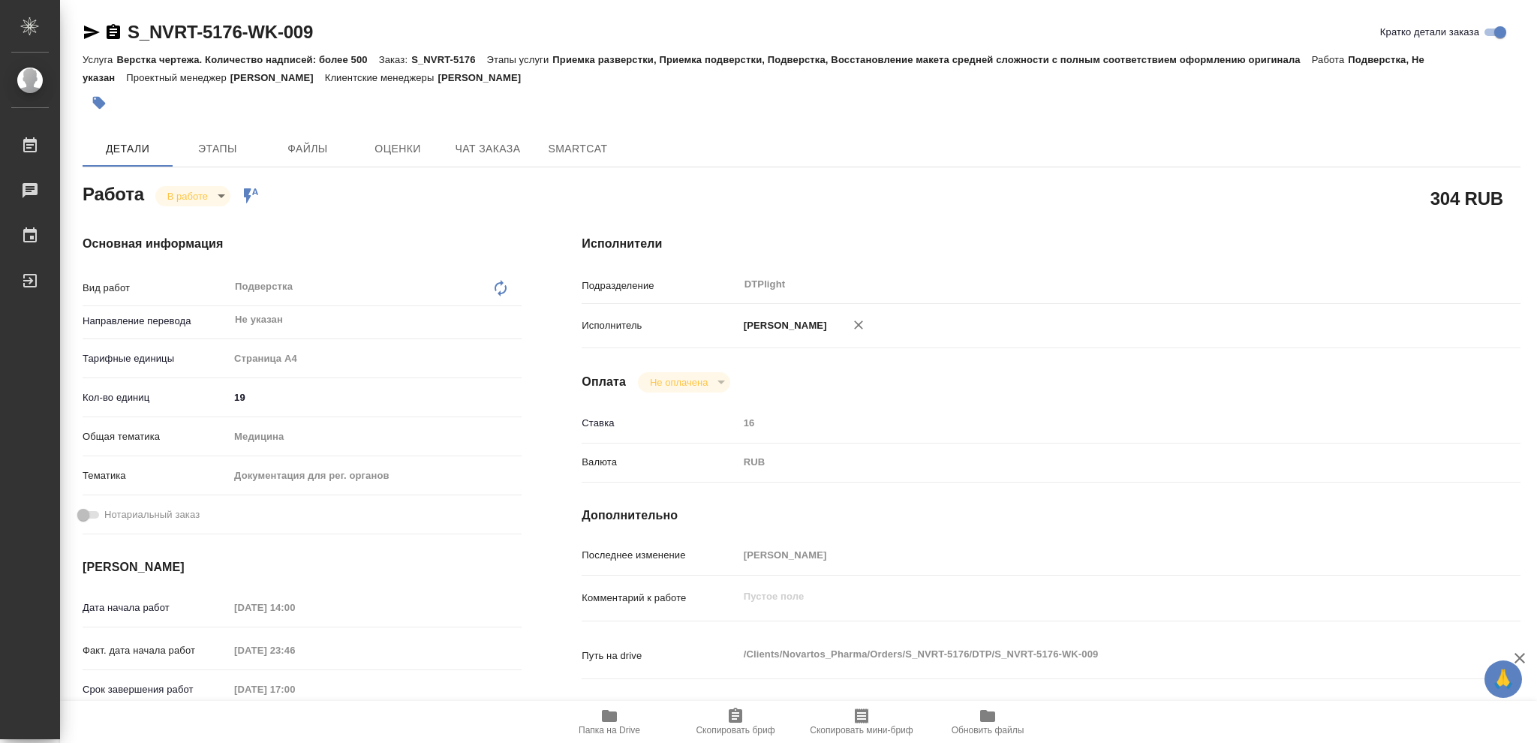
type textarea "x"
